Goal: Task Accomplishment & Management: Manage account settings

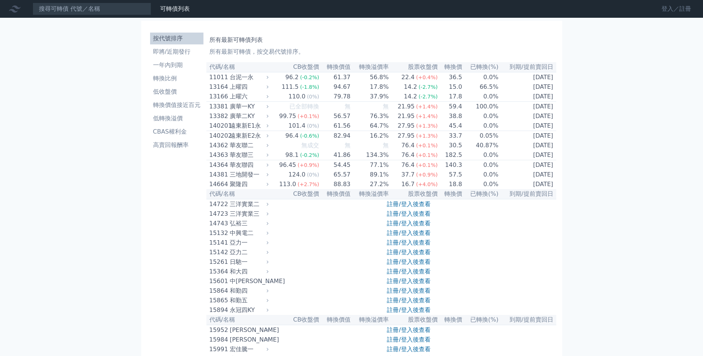
click at [670, 11] on link "登入／註冊" at bounding box center [675, 9] width 41 height 12
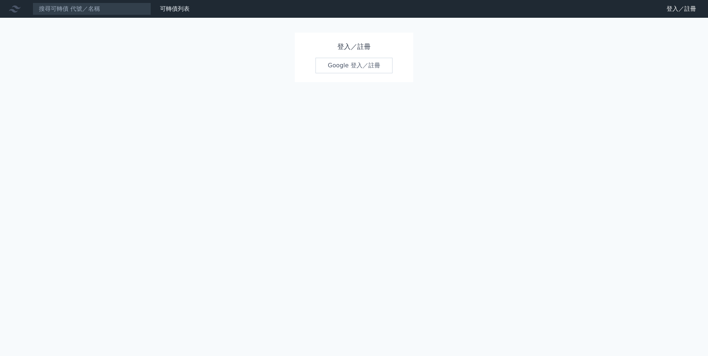
click at [371, 68] on link "Google 登入／註冊" at bounding box center [354, 66] width 77 height 16
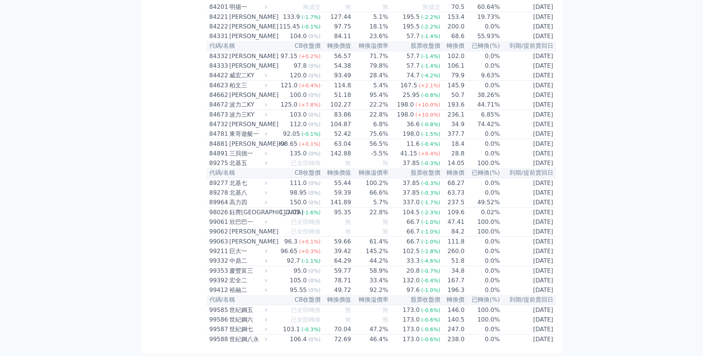
scroll to position [4109, 0]
